Goal: Task Accomplishment & Management: Manage account settings

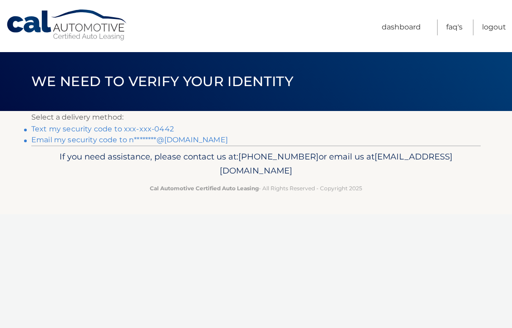
click at [115, 139] on link "Email my security code to n********@gmail.com" at bounding box center [129, 140] width 196 height 9
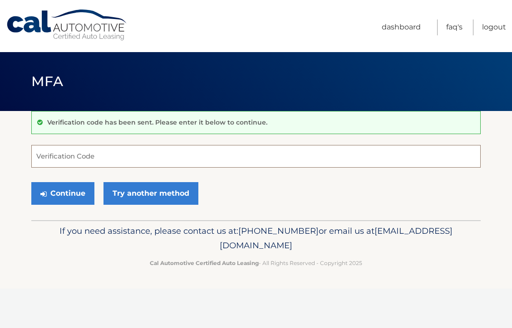
click at [94, 158] on input "Verification Code" at bounding box center [255, 156] width 449 height 23
type input "102407"
click at [83, 190] on button "Continue" at bounding box center [62, 193] width 63 height 23
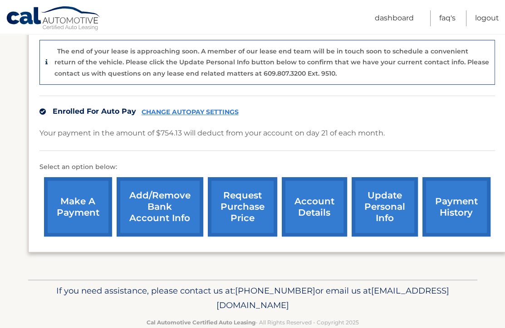
scroll to position [241, 0]
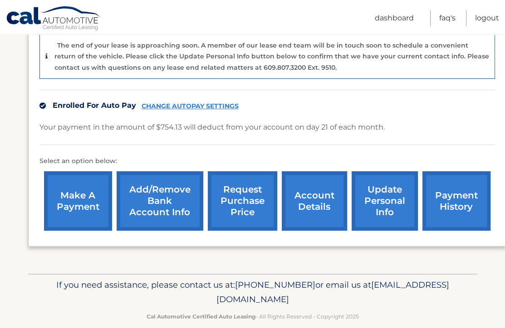
click at [319, 185] on link "account details" at bounding box center [314, 200] width 65 height 59
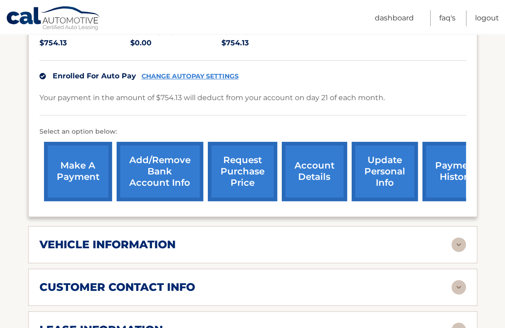
scroll to position [272, 0]
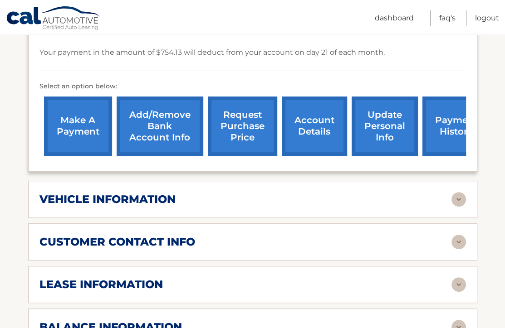
click at [316, 116] on link "account details" at bounding box center [314, 126] width 65 height 59
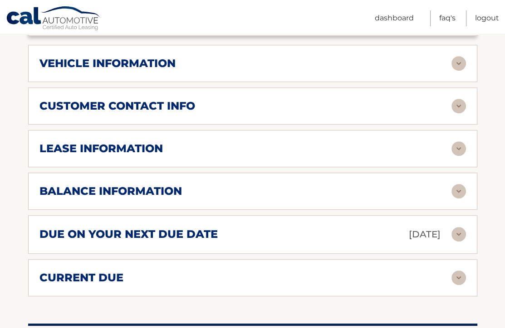
scroll to position [408, 0]
click at [456, 184] on img at bounding box center [458, 191] width 15 height 15
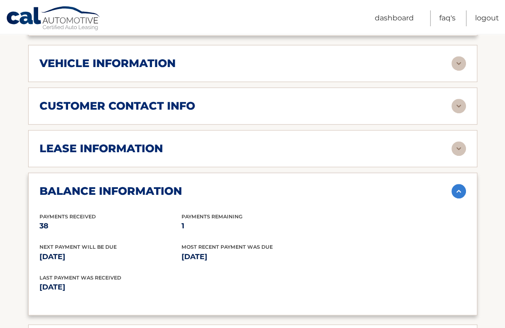
scroll to position [363, 0]
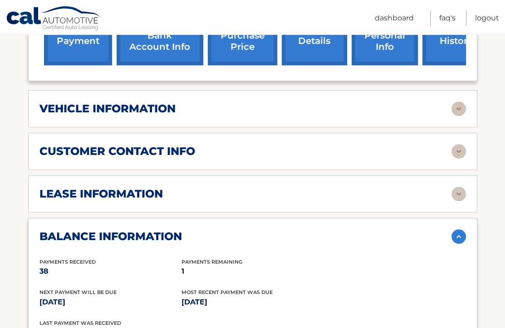
click at [457, 187] on img at bounding box center [458, 194] width 15 height 15
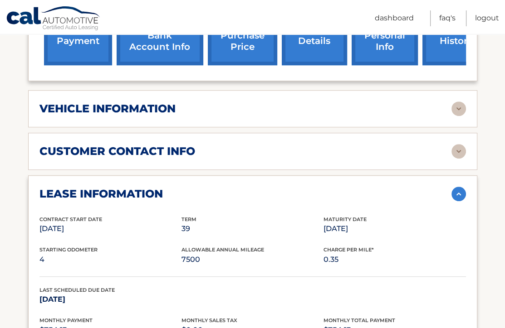
click at [465, 144] on img at bounding box center [458, 151] width 15 height 15
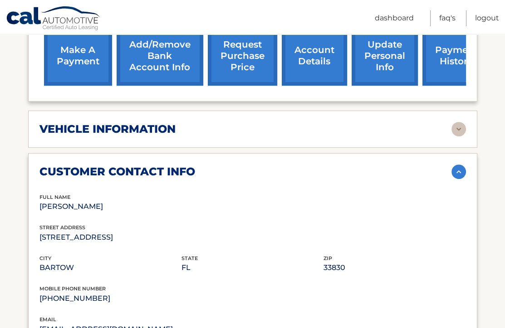
scroll to position [317, 0]
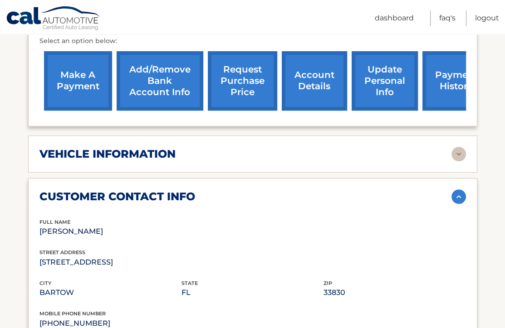
click at [459, 147] on img at bounding box center [458, 154] width 15 height 15
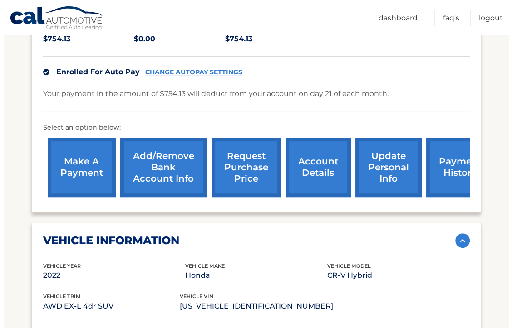
scroll to position [227, 0]
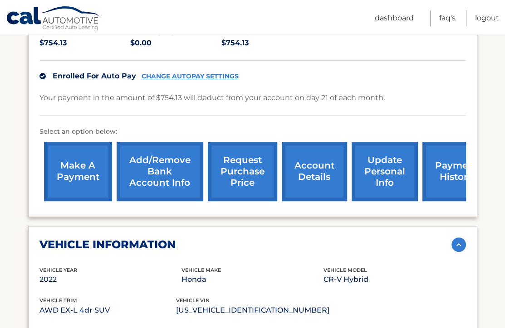
click at [254, 153] on link "request purchase price" at bounding box center [242, 171] width 69 height 59
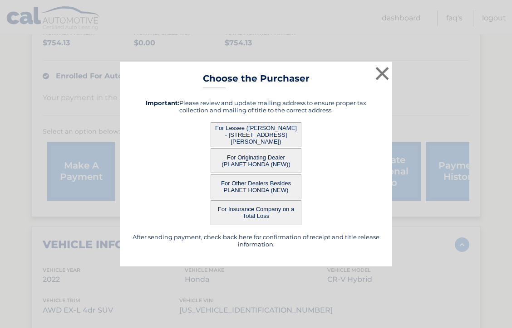
click at [267, 132] on button "For Lessee ([PERSON_NAME] - [STREET_ADDRESS][PERSON_NAME])" at bounding box center [255, 134] width 91 height 25
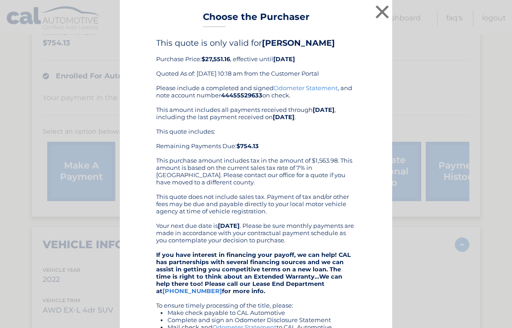
scroll to position [176, 0]
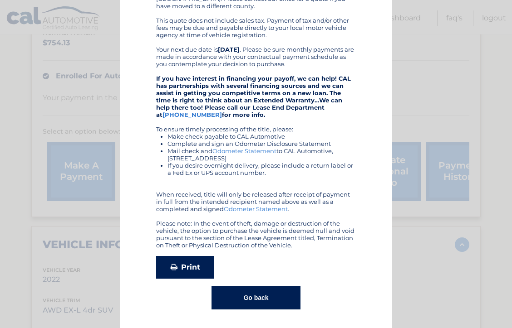
click at [197, 262] on link "Print" at bounding box center [185, 267] width 58 height 23
click at [278, 299] on button "Go back" at bounding box center [255, 298] width 88 height 24
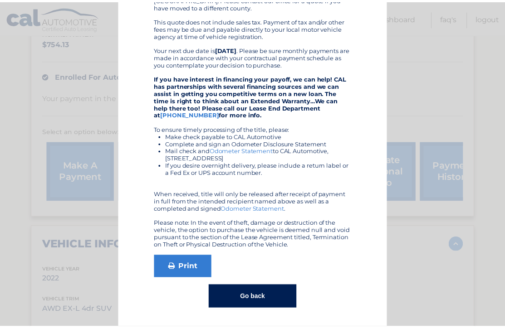
scroll to position [0, 0]
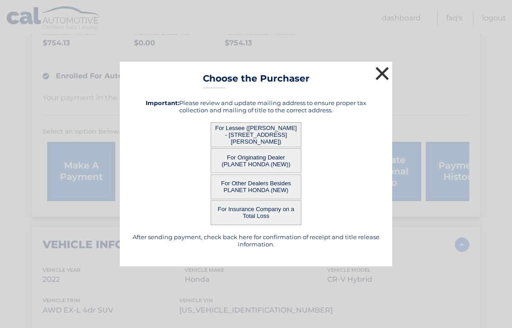
click at [379, 74] on button "×" at bounding box center [382, 73] width 18 height 18
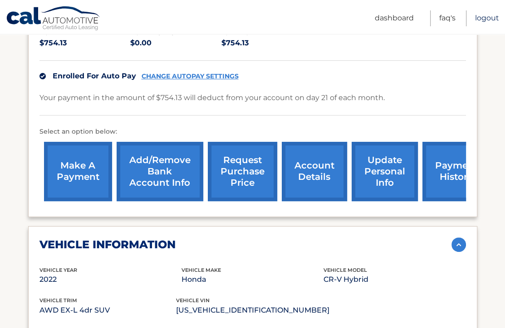
click at [484, 20] on link "Logout" at bounding box center [487, 18] width 24 height 16
